Goal: Transaction & Acquisition: Purchase product/service

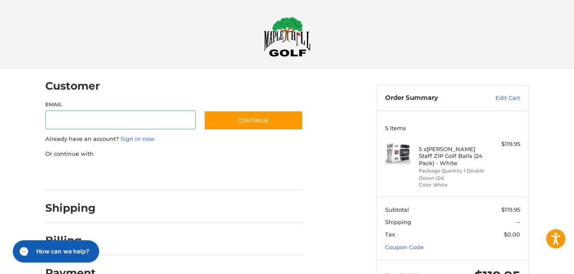
scroll to position [35, 0]
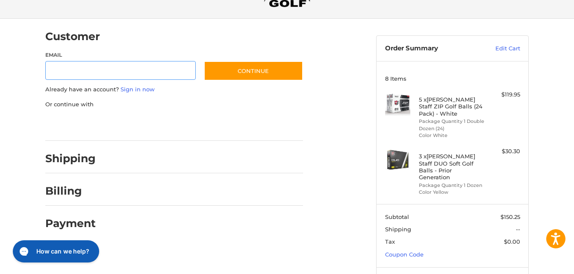
scroll to position [49, 0]
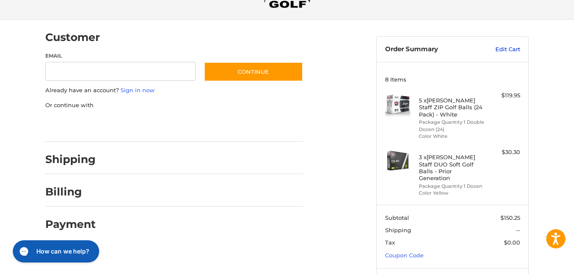
click at [507, 49] on link "Edit Cart" at bounding box center [498, 49] width 43 height 9
